Goal: Navigation & Orientation: Find specific page/section

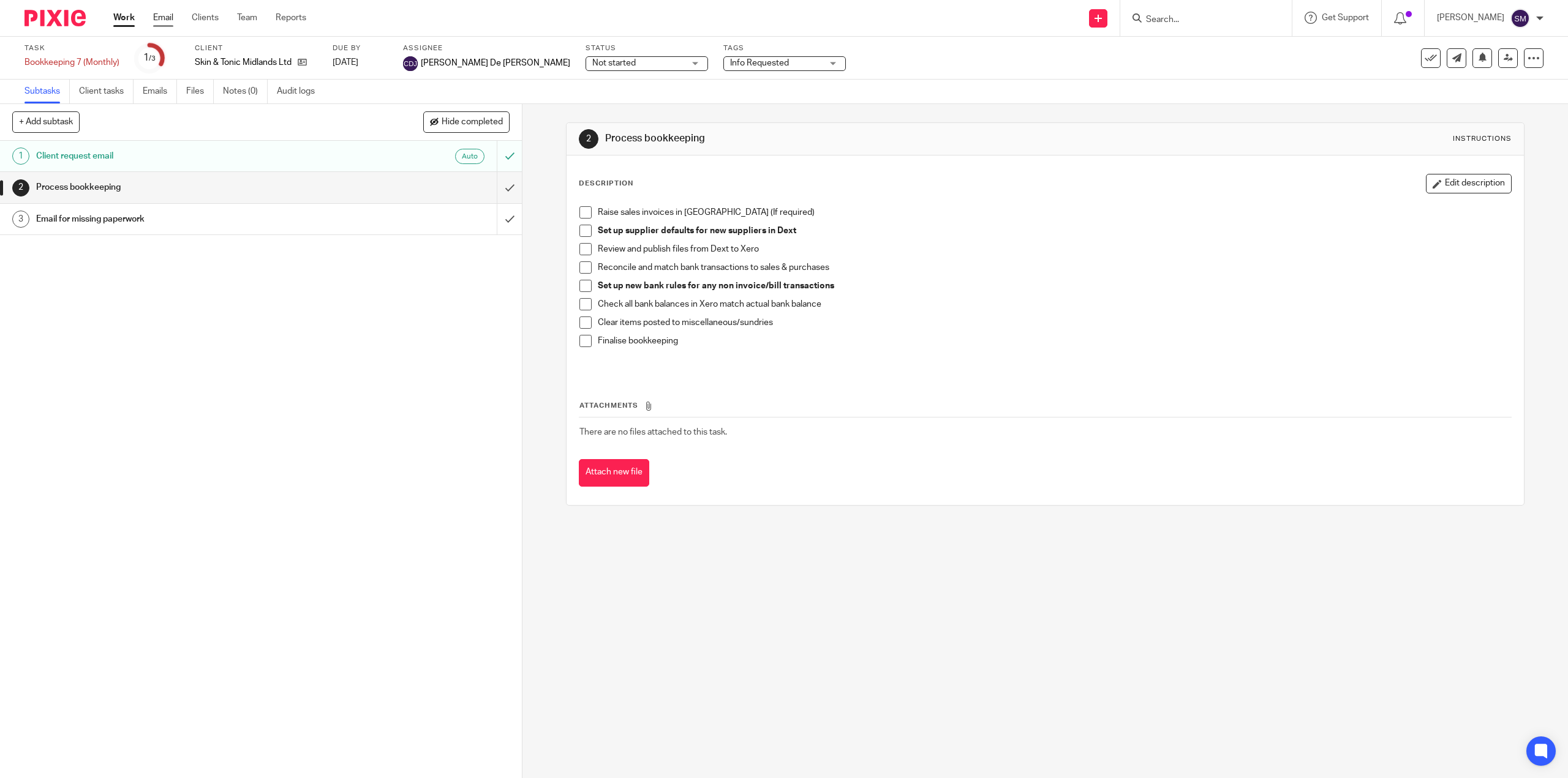
click at [161, 22] on link "Email" at bounding box center [163, 18] width 20 height 12
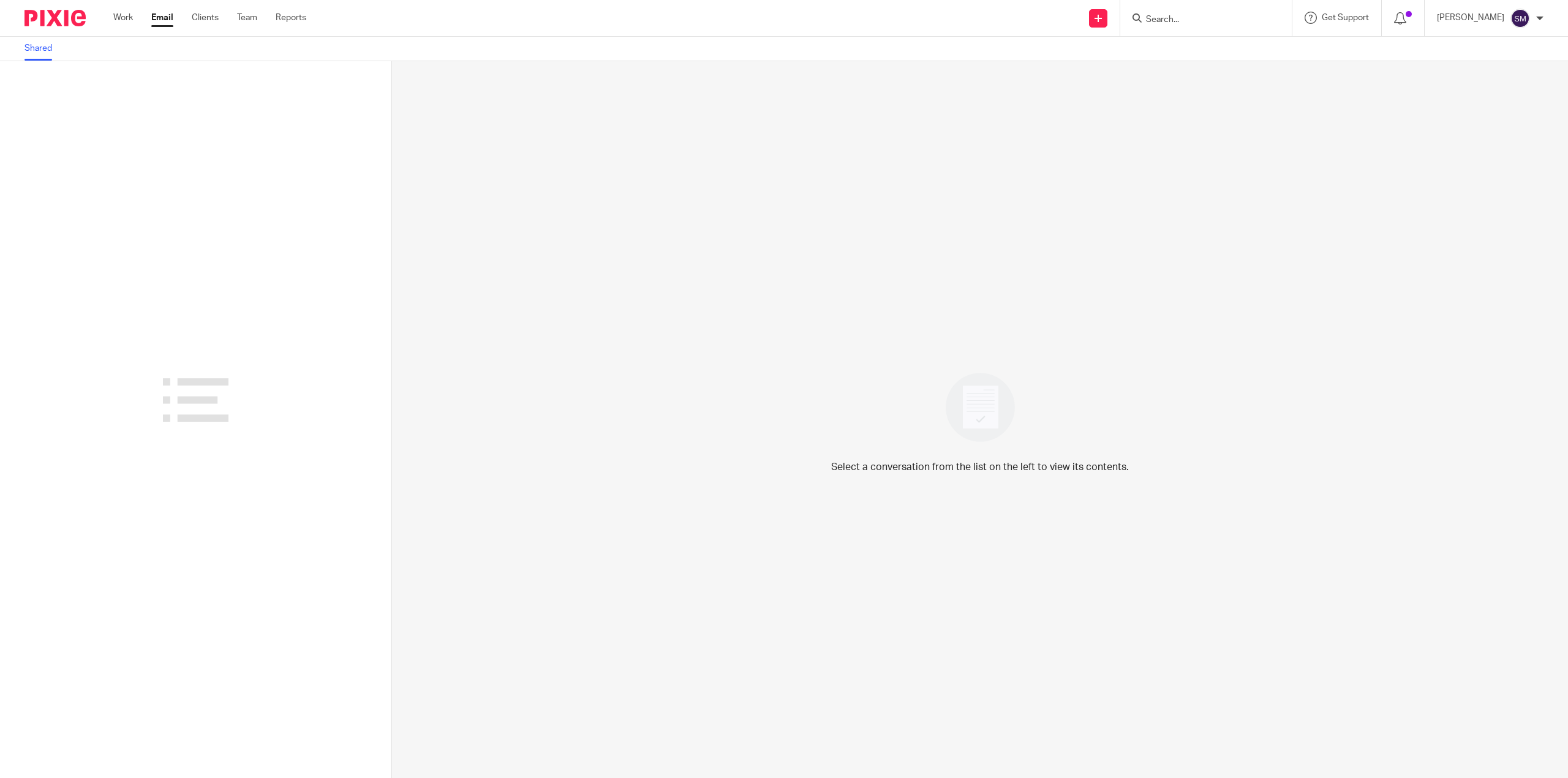
click at [247, 17] on link "Team" at bounding box center [247, 18] width 20 height 12
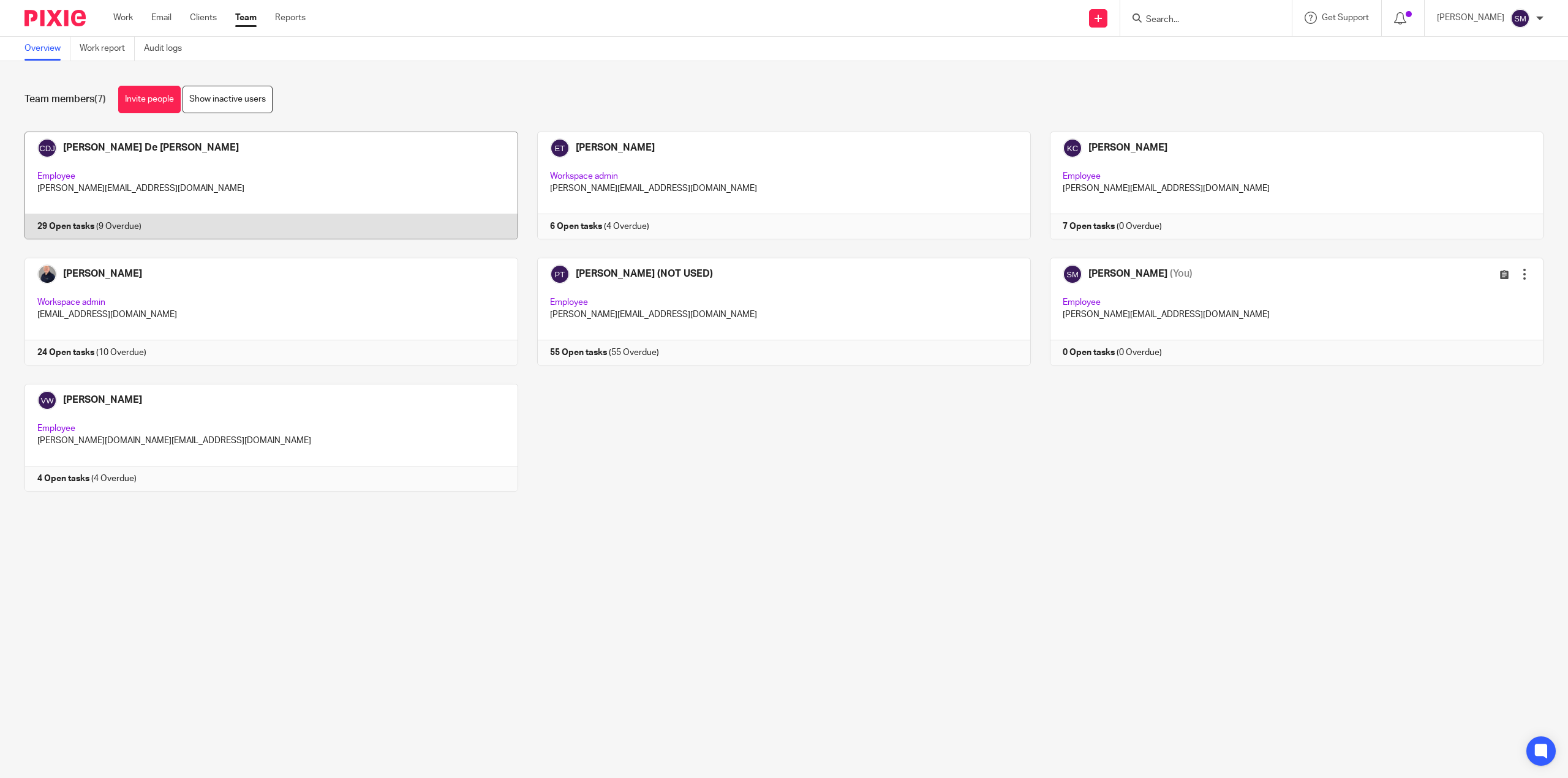
click at [78, 231] on link at bounding box center [261, 185] width 513 height 108
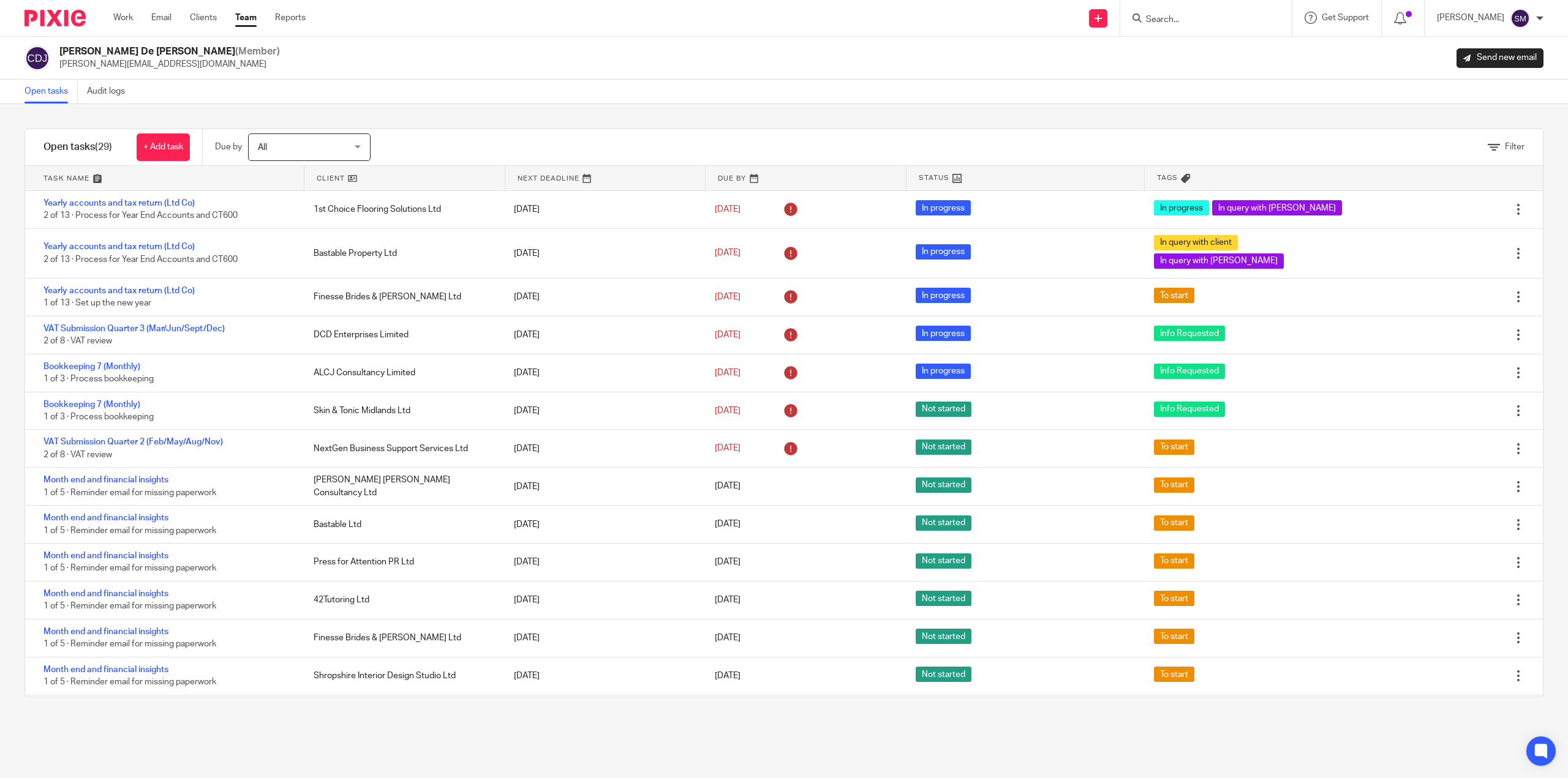
click at [257, 19] on link "Team" at bounding box center [246, 18] width 22 height 12
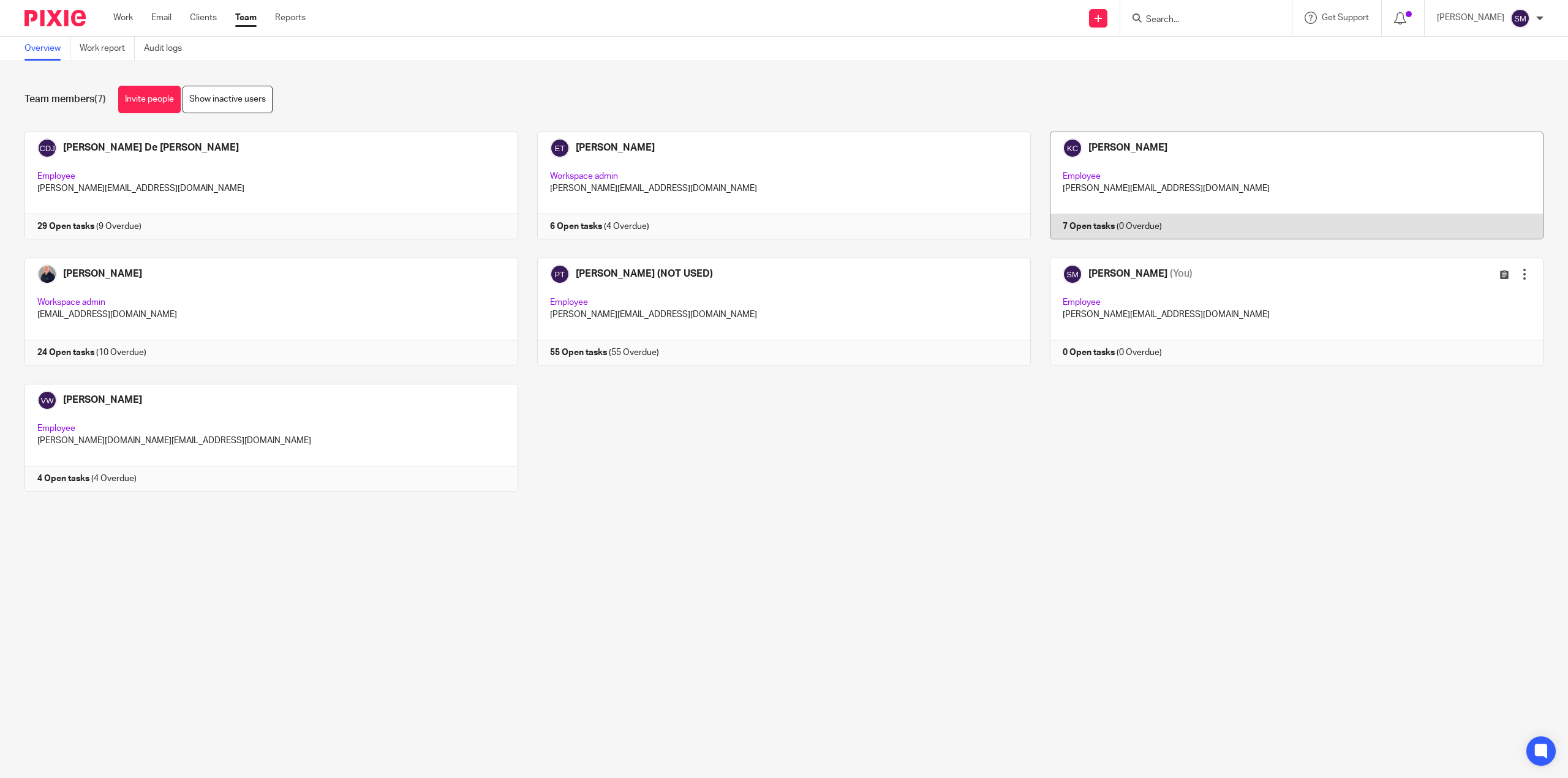
click at [1079, 231] on link at bounding box center [1287, 185] width 513 height 108
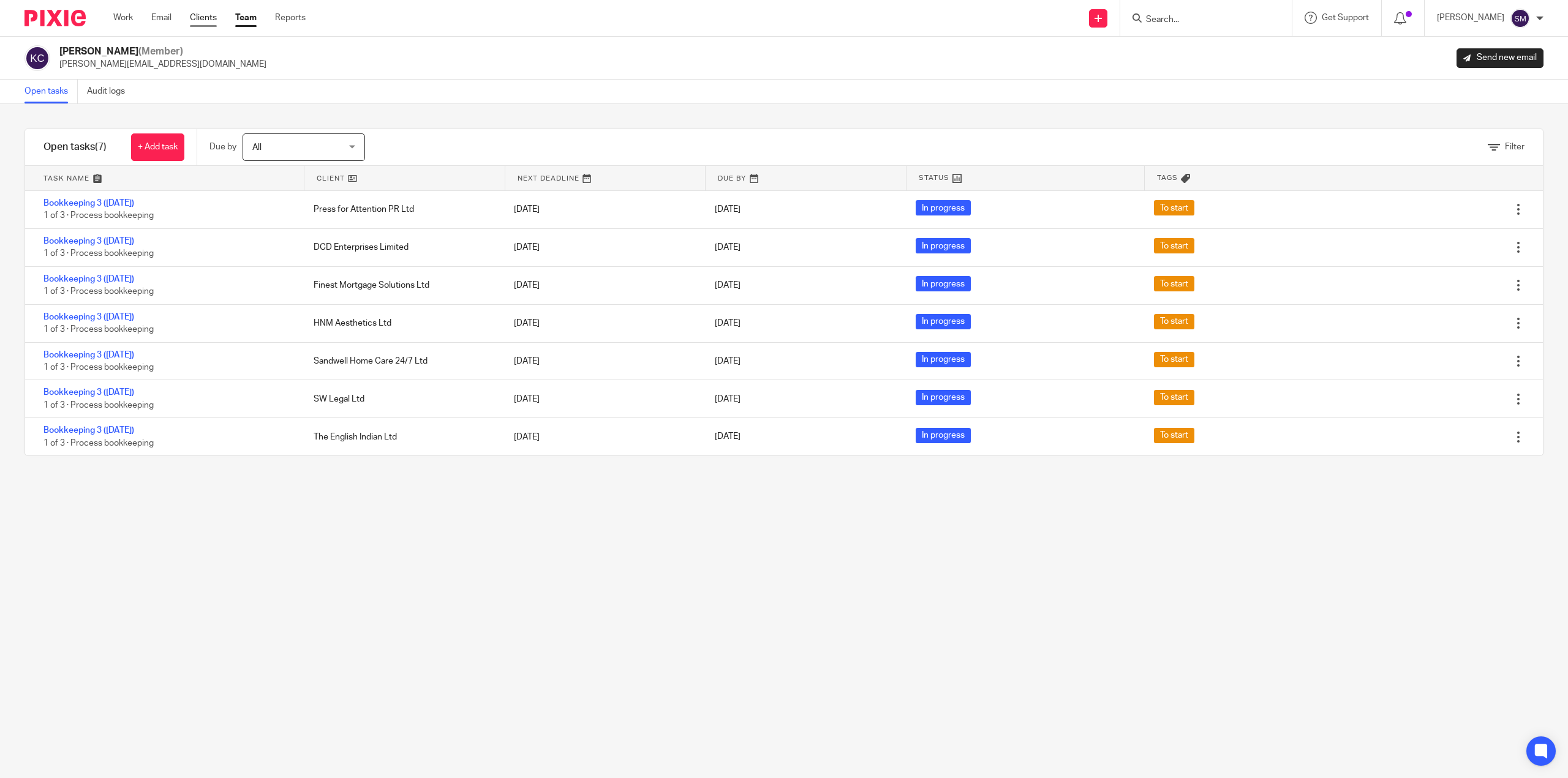
click at [201, 20] on link "Clients" at bounding box center [203, 18] width 27 height 12
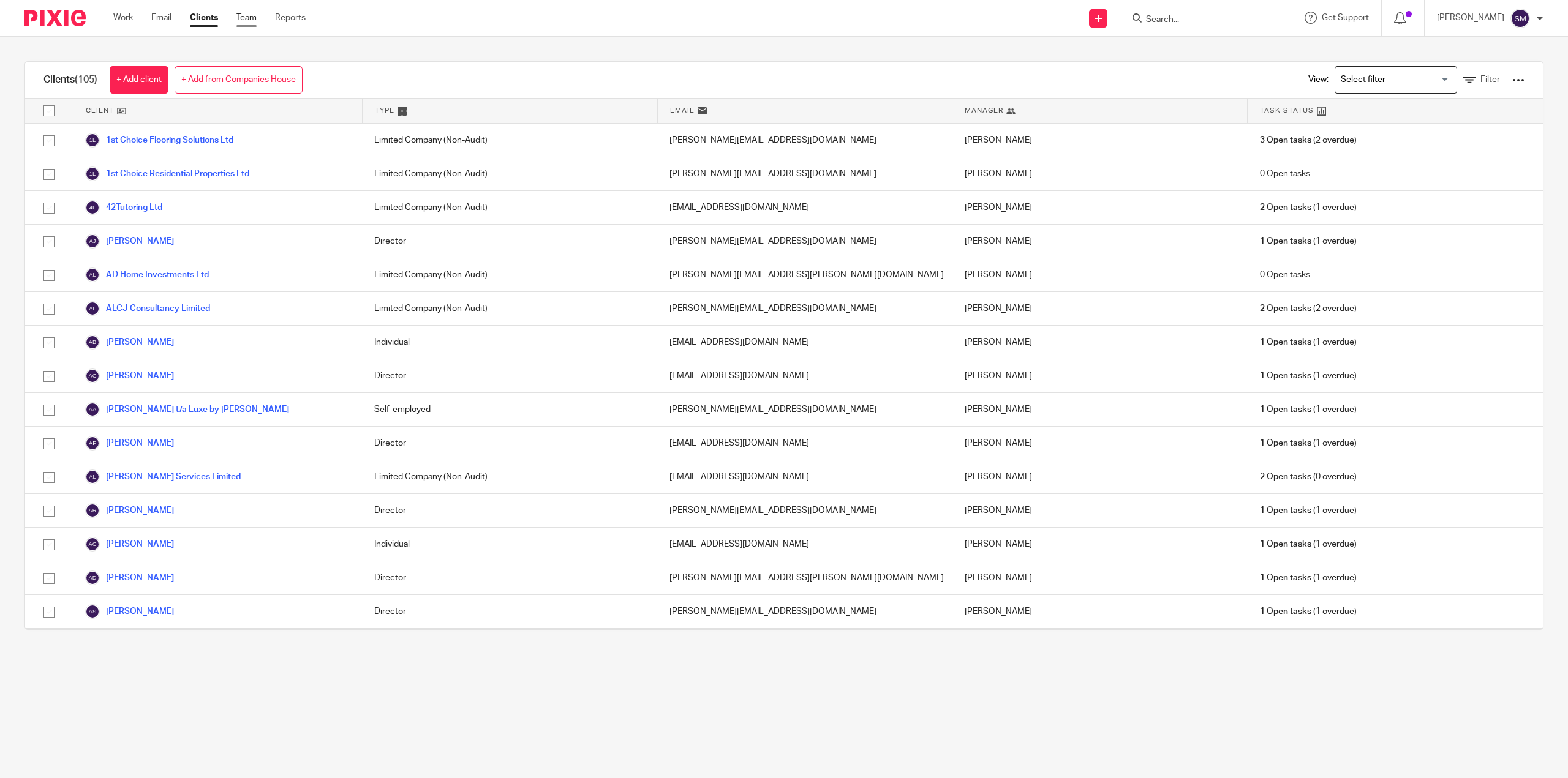
click at [251, 16] on link "Team" at bounding box center [247, 18] width 20 height 12
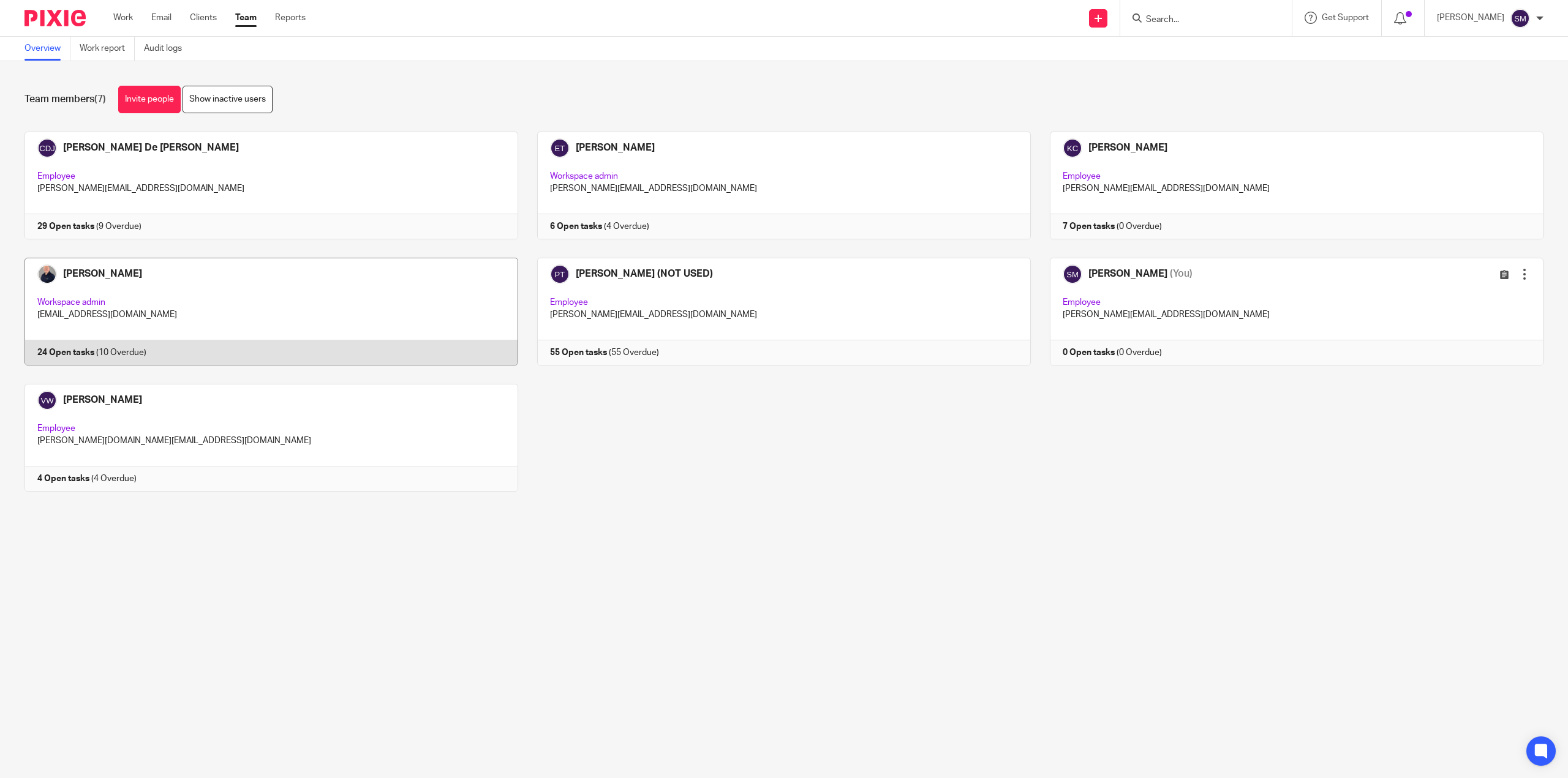
click at [53, 355] on link at bounding box center [261, 311] width 513 height 108
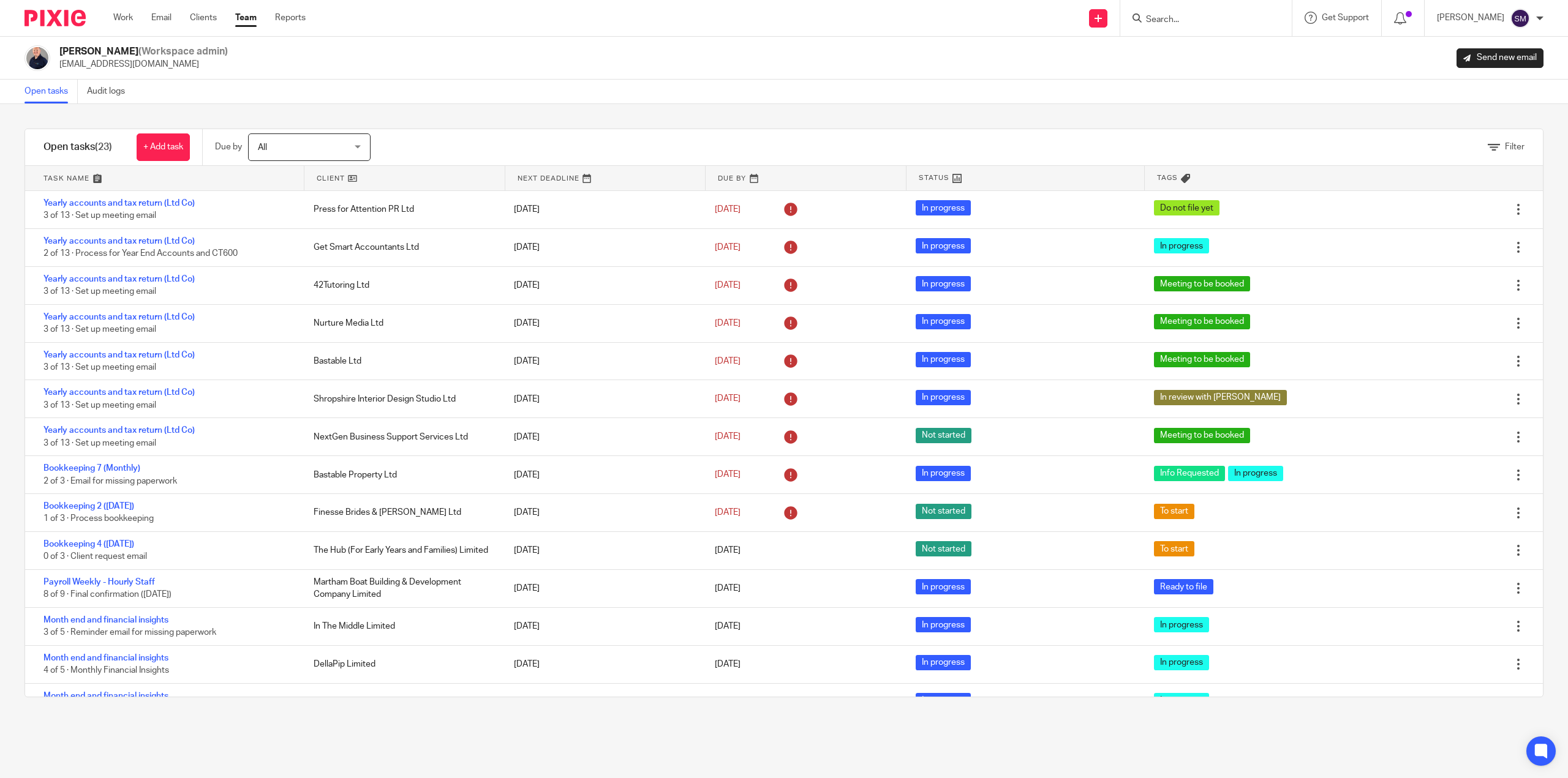
click at [247, 19] on link "Team" at bounding box center [246, 18] width 22 height 12
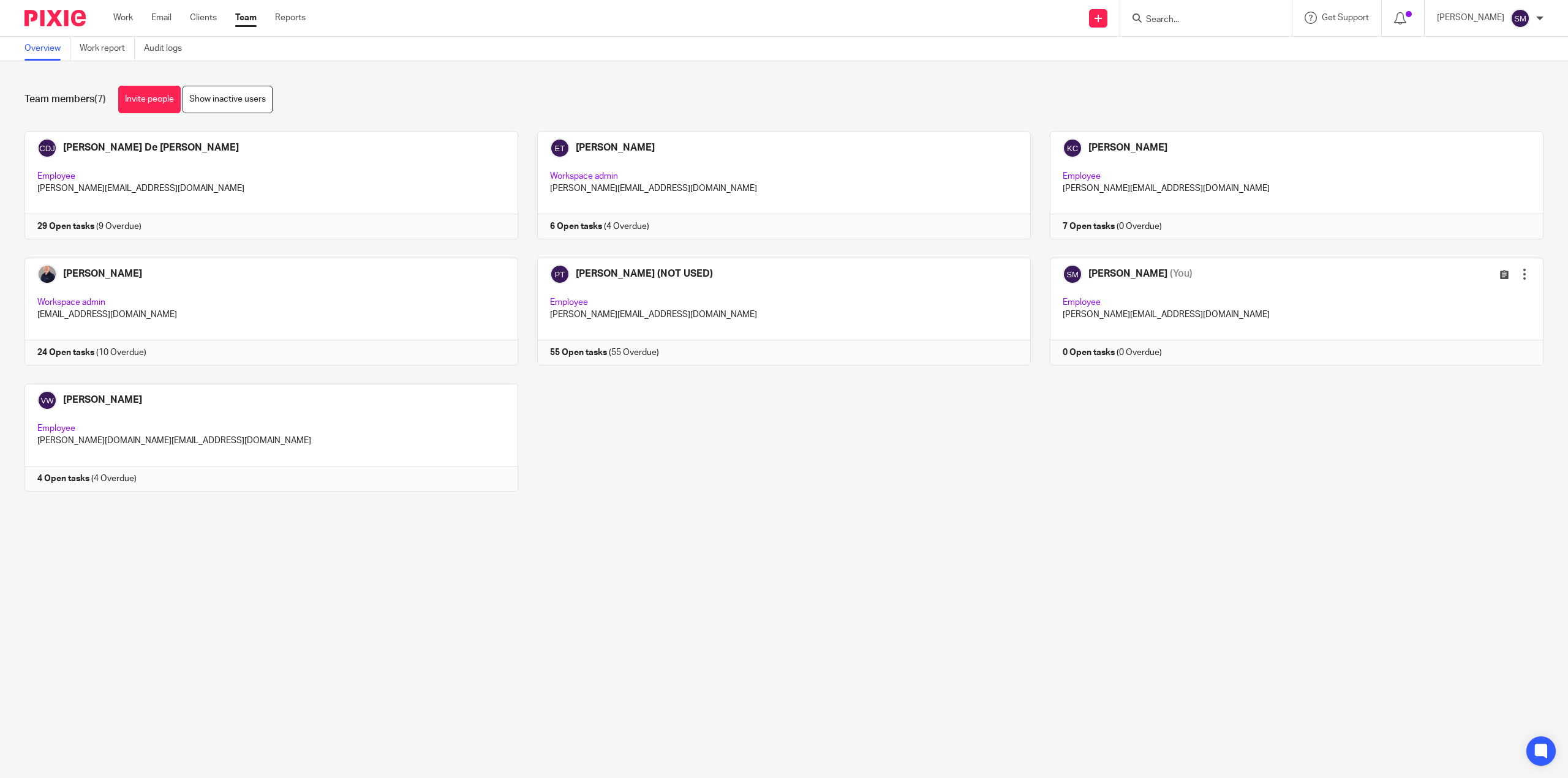
click at [1359, 476] on div "Camille De Jesus Employee camille@getsmartaccountants.co.uk 29 Open tasks (9 Ov…" at bounding box center [774, 320] width 1538 height 379
click at [1103, 142] on link at bounding box center [1287, 185] width 513 height 108
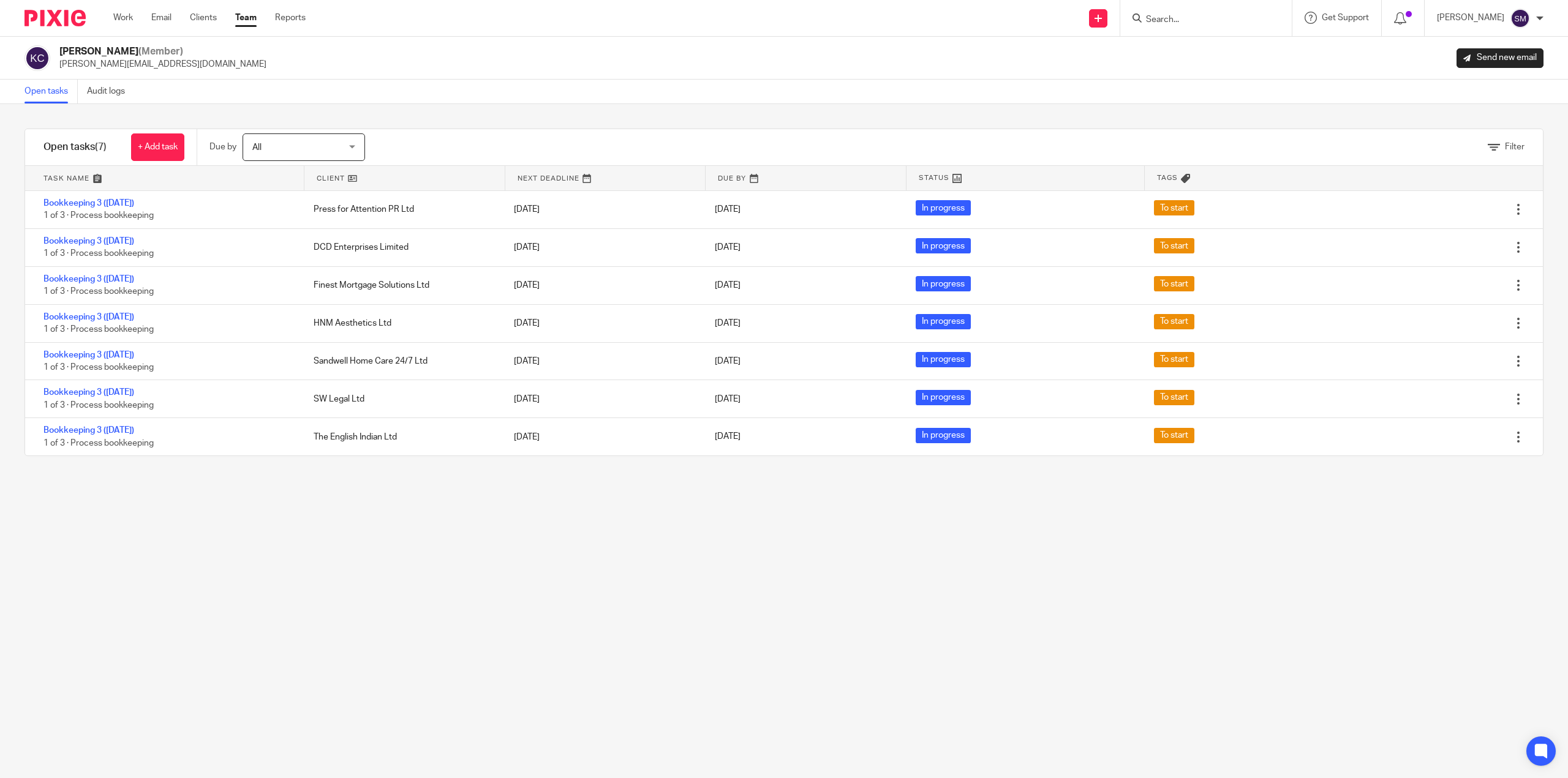
click at [1108, 559] on div "Filter tasks Only show tasks matching all of these conditions 1 Client name Is …" at bounding box center [784, 441] width 1568 height 674
click at [254, 18] on link "Team" at bounding box center [246, 18] width 22 height 12
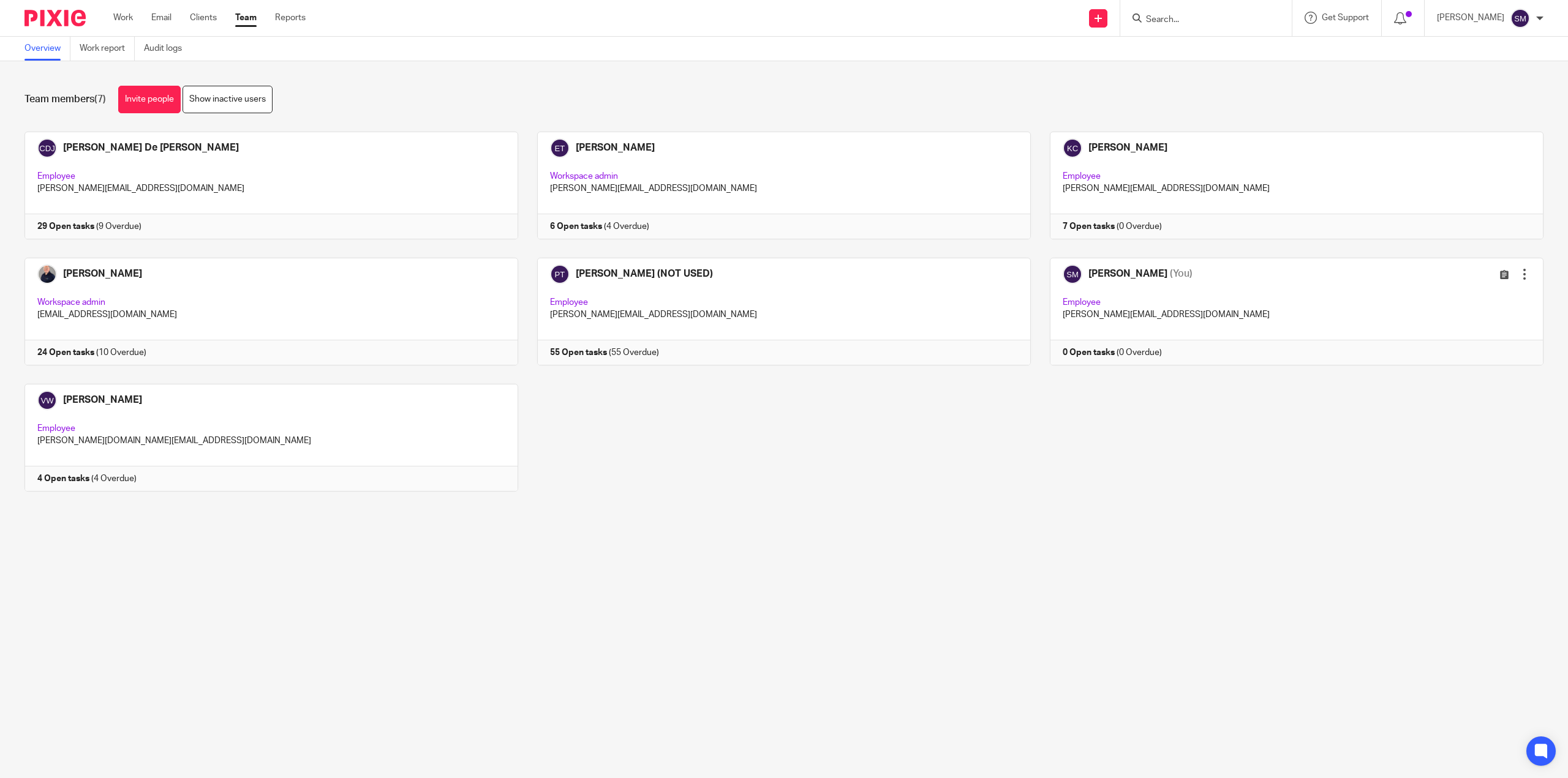
click at [1315, 518] on div "Team members (7) Invite people Show inactive users Invite team members Add invi…" at bounding box center [784, 297] width 1568 height 473
click at [583, 228] on link at bounding box center [774, 185] width 513 height 108
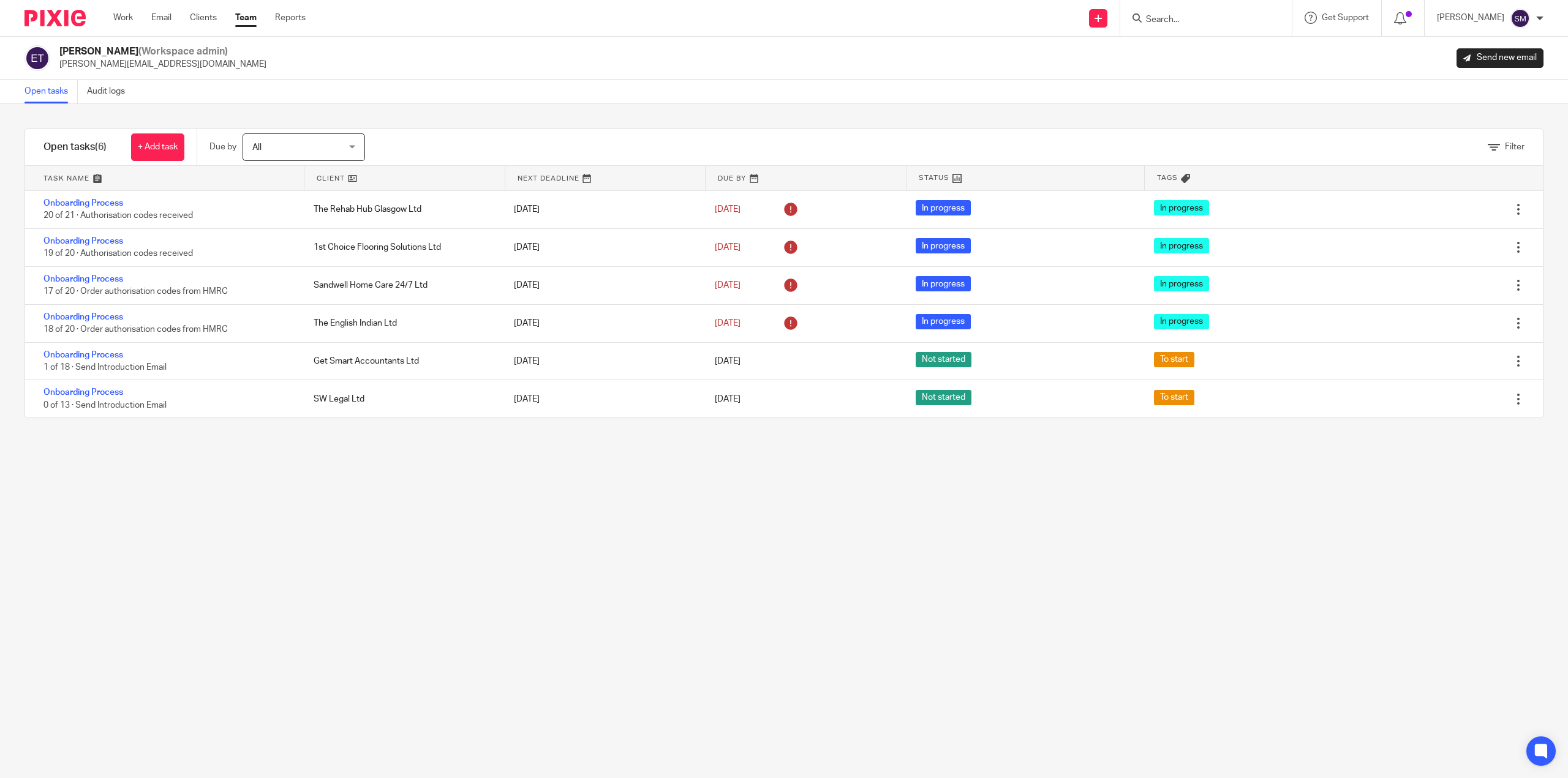
click at [255, 16] on link "Team" at bounding box center [246, 18] width 22 height 12
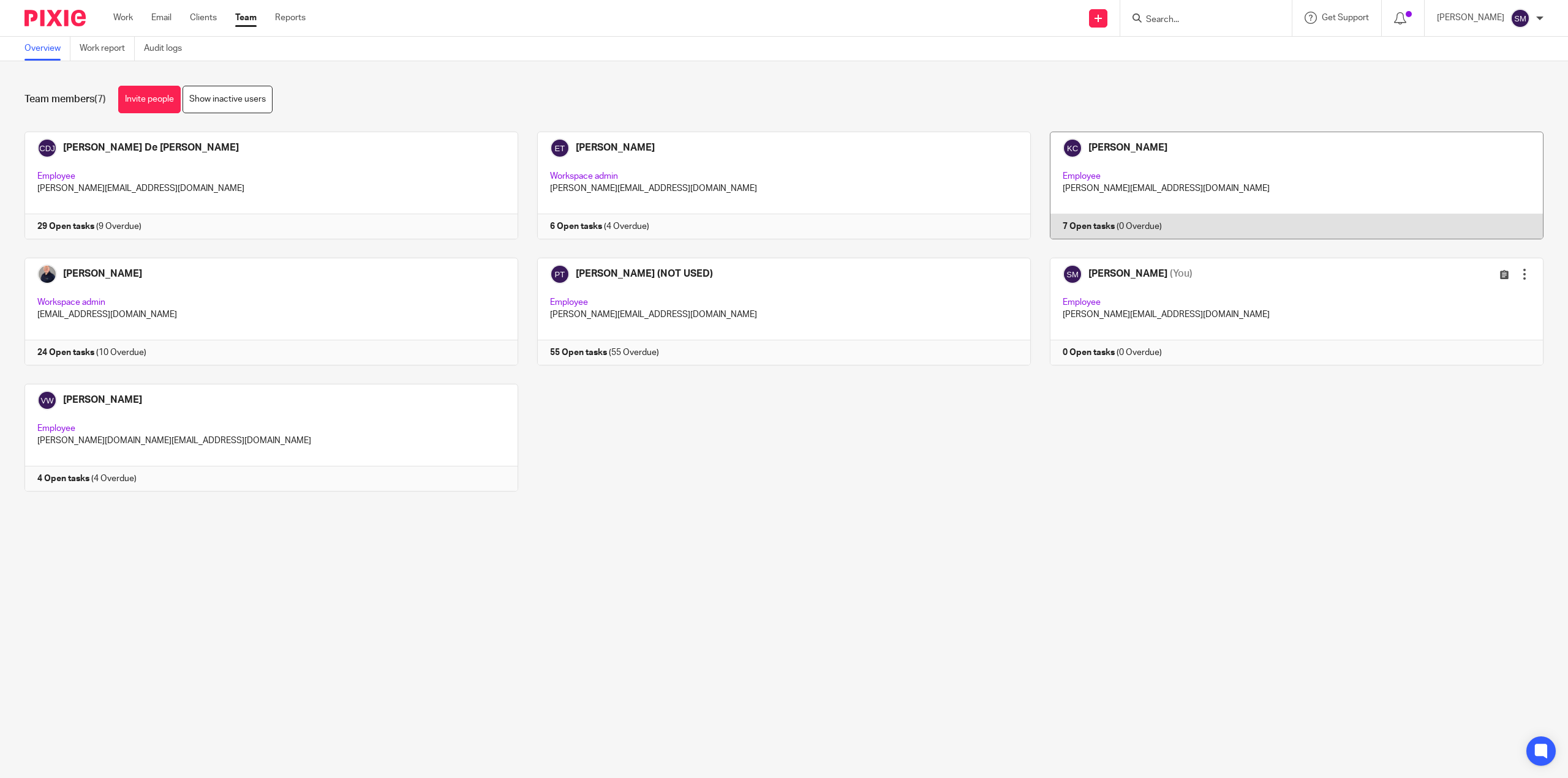
click at [1079, 220] on link at bounding box center [1287, 185] width 513 height 108
